Goal: Transaction & Acquisition: Purchase product/service

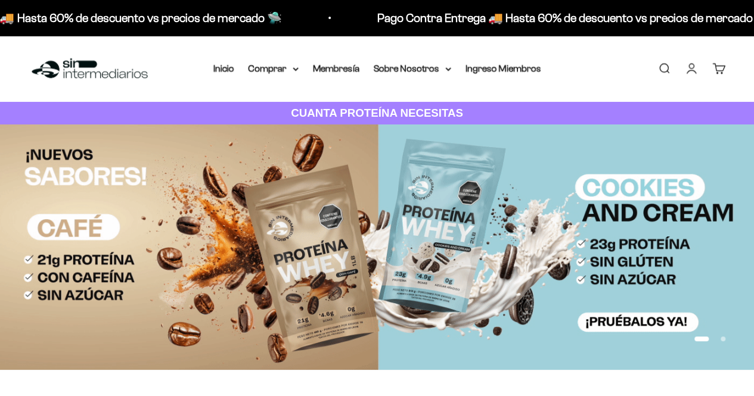
click at [297, 68] on icon at bounding box center [296, 69] width 6 height 4
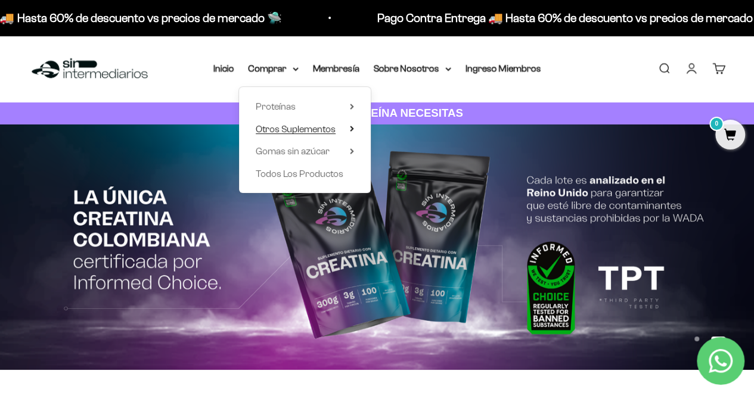
click at [301, 132] on span "Otros Suplementos" at bounding box center [296, 129] width 80 height 10
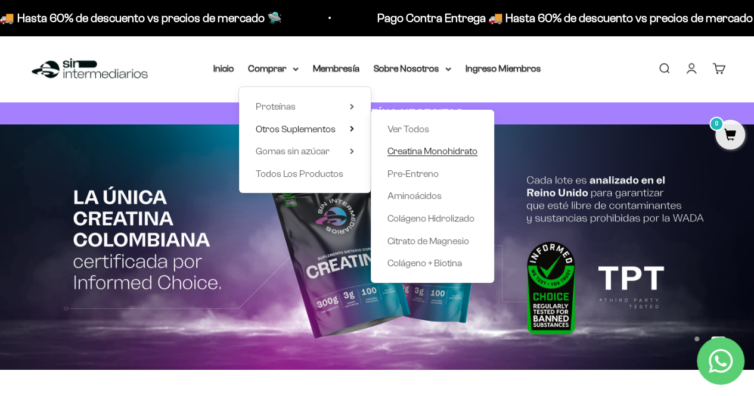
click at [452, 147] on span "Creatina Monohidrato" at bounding box center [432, 151] width 90 height 10
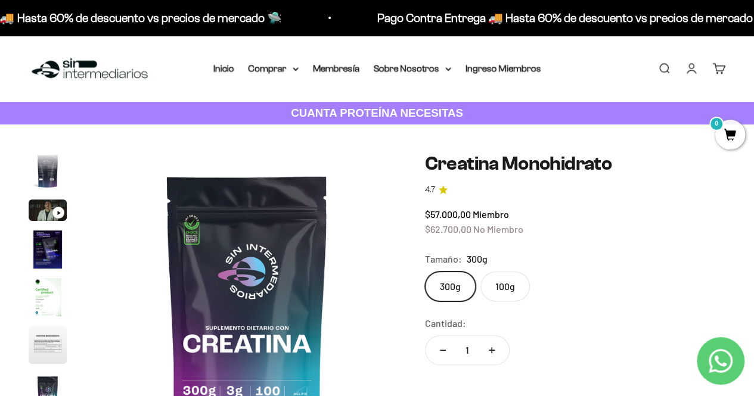
click at [49, 339] on img "Ir al artículo 6" at bounding box center [48, 345] width 38 height 38
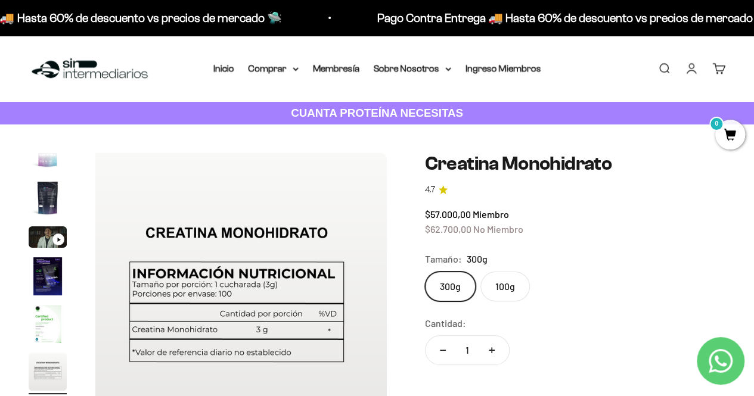
scroll to position [0, 1539]
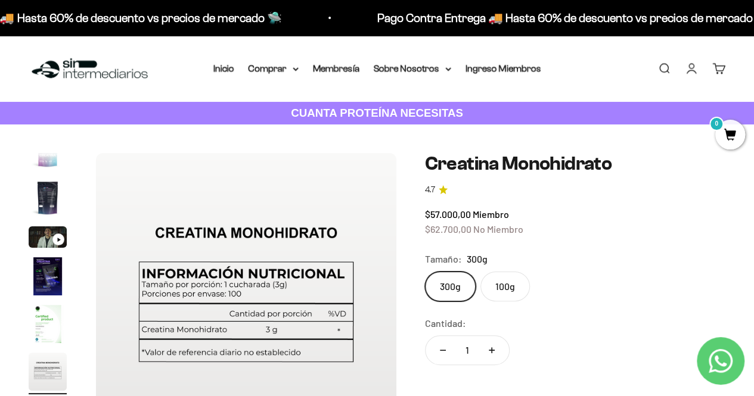
click at [51, 322] on img "Ir al artículo 5" at bounding box center [48, 324] width 38 height 38
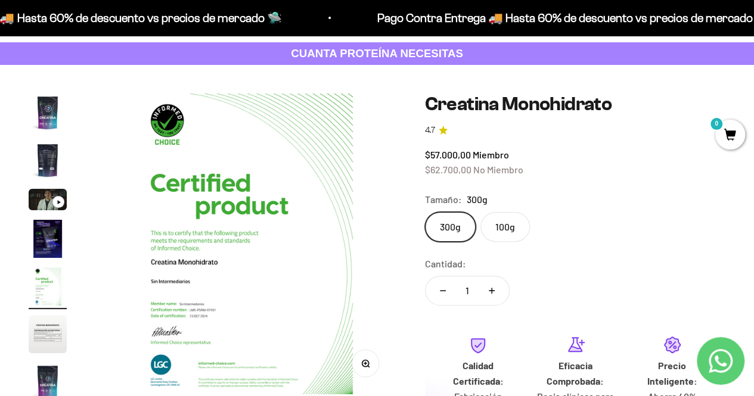
scroll to position [119, 0]
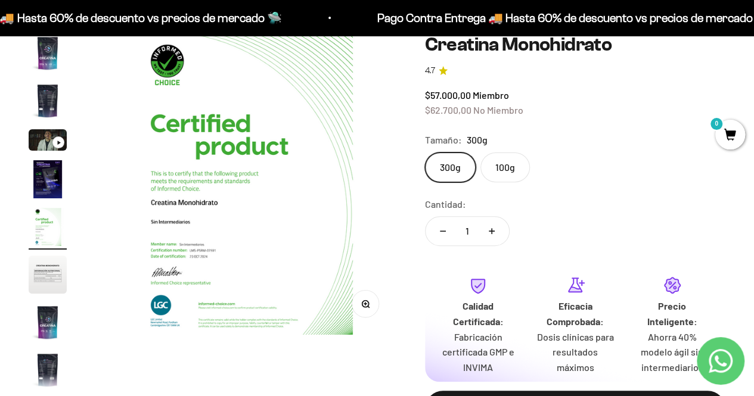
click at [45, 181] on img "Ir al artículo 4" at bounding box center [48, 179] width 38 height 38
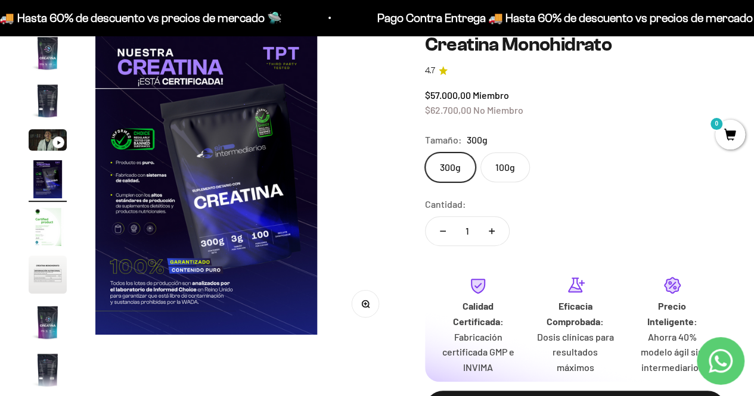
scroll to position [0, 923]
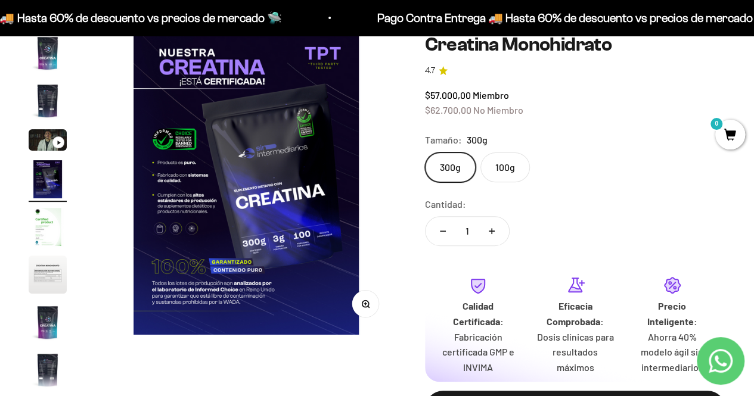
click at [49, 381] on img "Ir al artículo 8" at bounding box center [48, 370] width 38 height 38
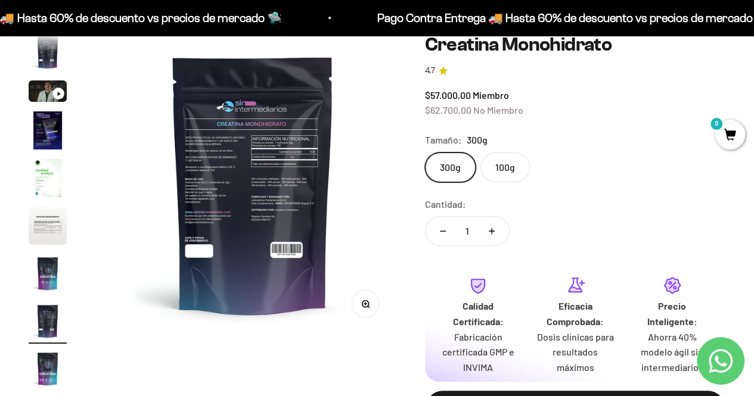
scroll to position [0, 2154]
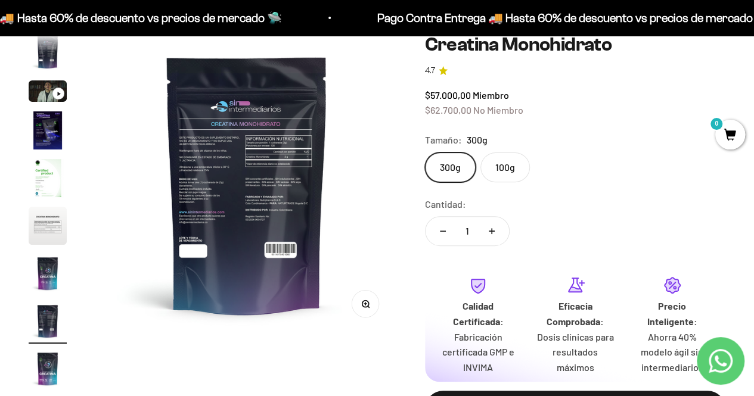
click at [273, 172] on img at bounding box center [247, 184] width 301 height 301
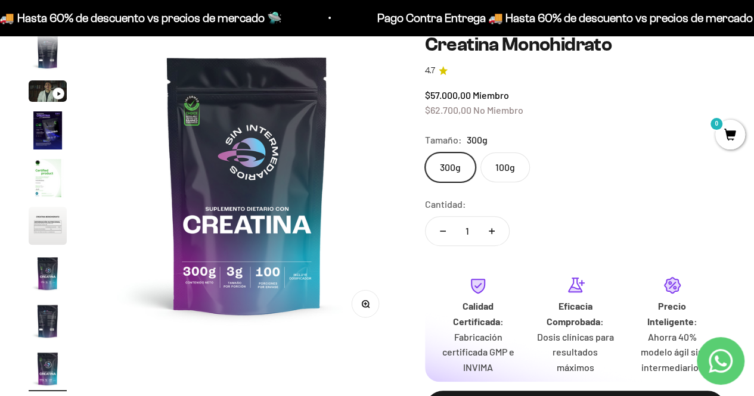
scroll to position [0, 2461]
click at [52, 324] on img "Ir al artículo 8" at bounding box center [48, 321] width 38 height 38
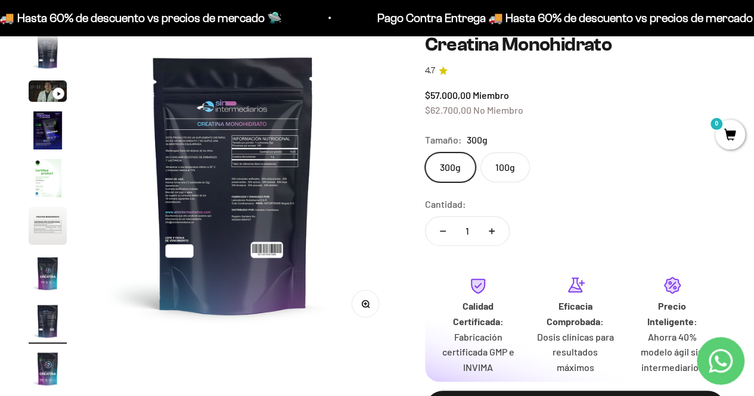
scroll to position [0, 2154]
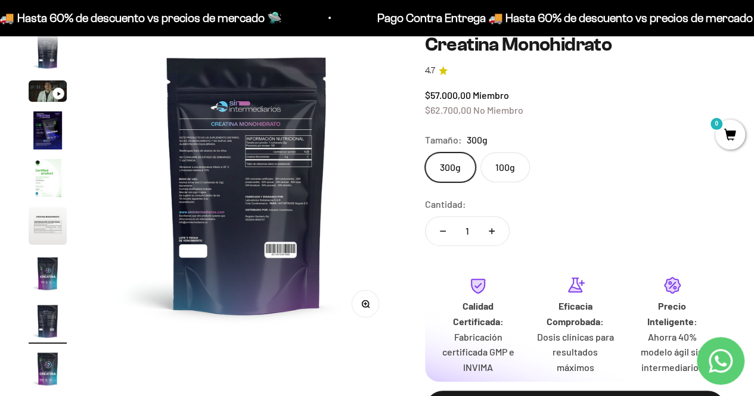
click at [361, 307] on icon "button" at bounding box center [365, 304] width 8 height 8
